Goal: Information Seeking & Learning: Learn about a topic

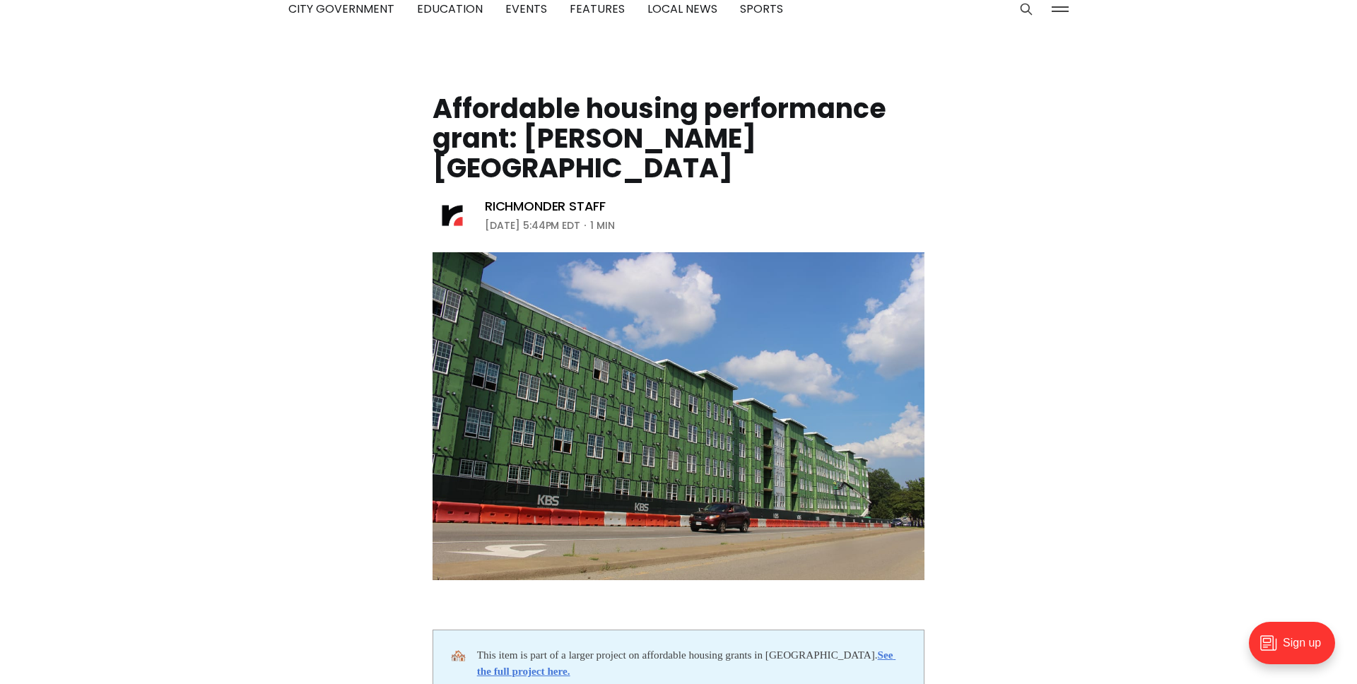
scroll to position [58, 0]
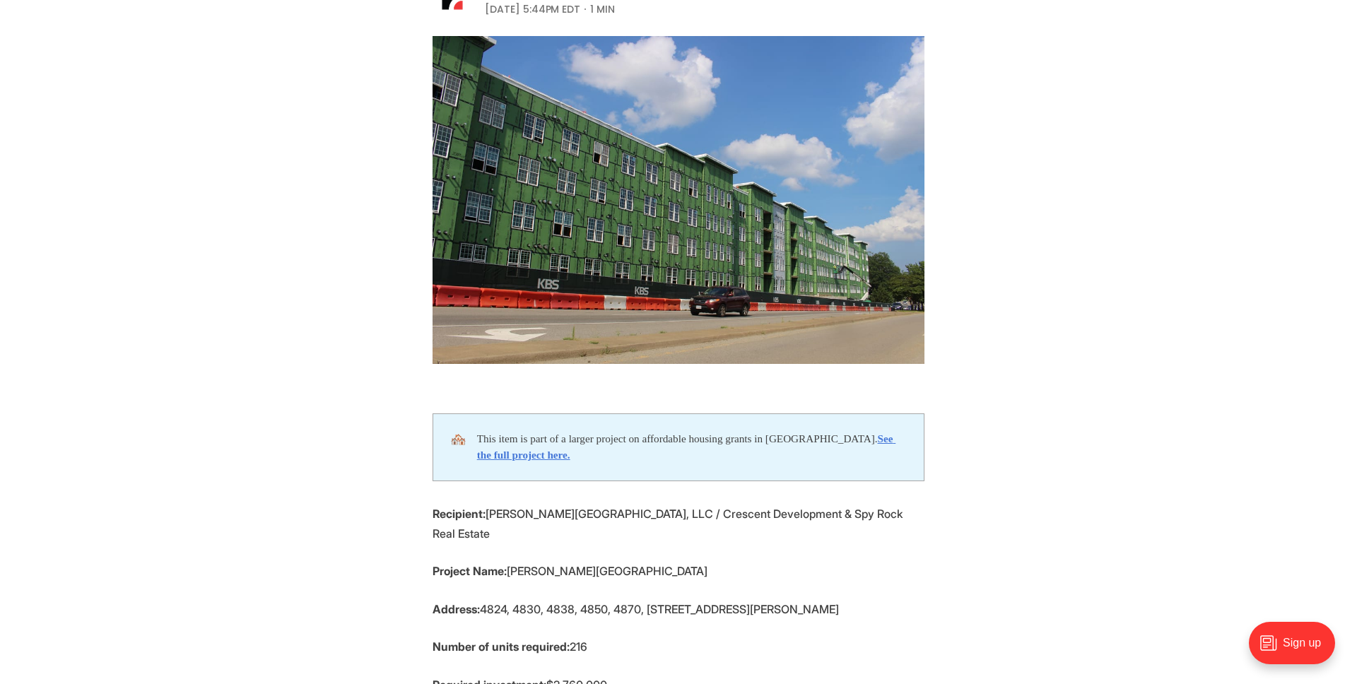
scroll to position [281, 0]
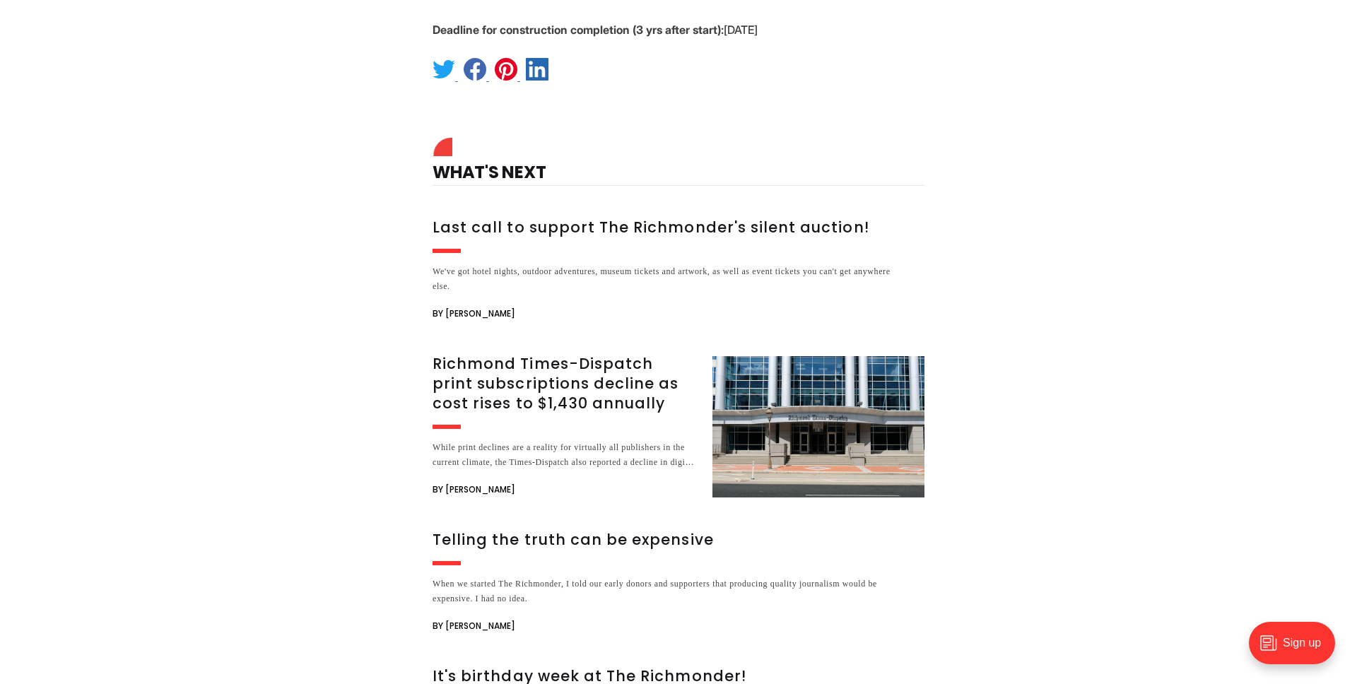
scroll to position [1216, 0]
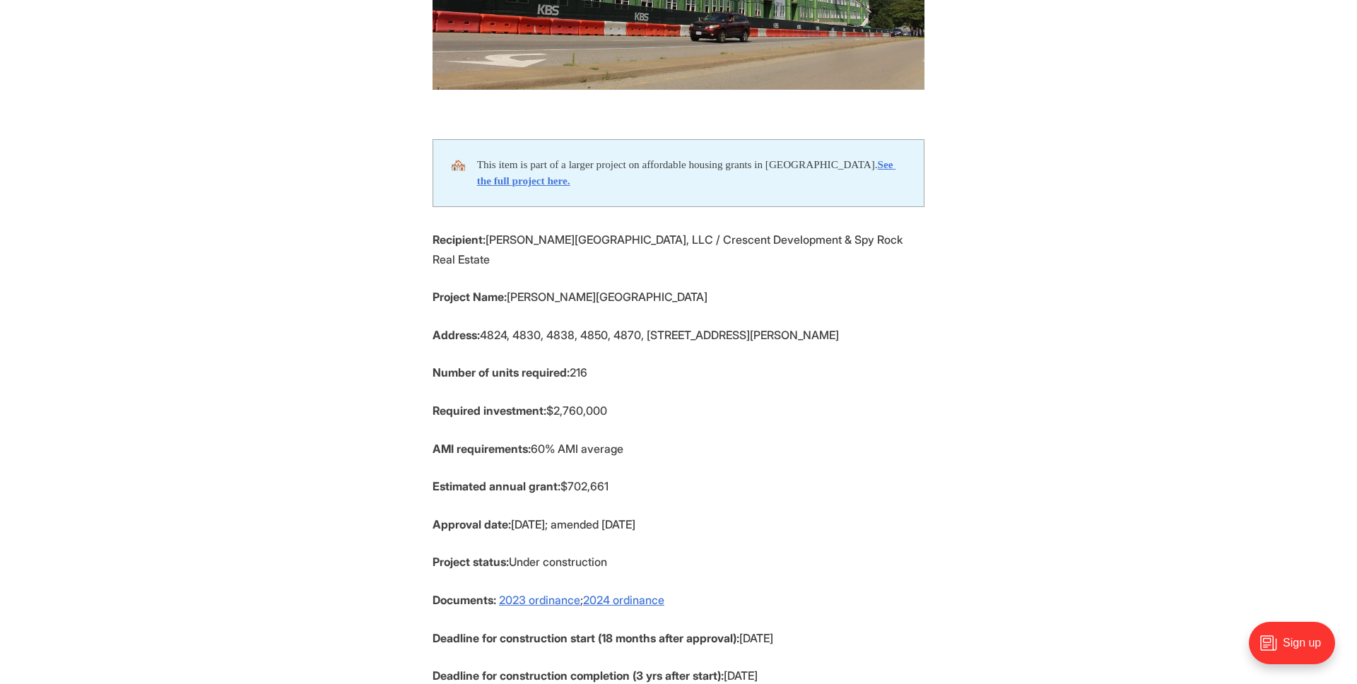
scroll to position [560, 0]
